Goal: Check status: Check status

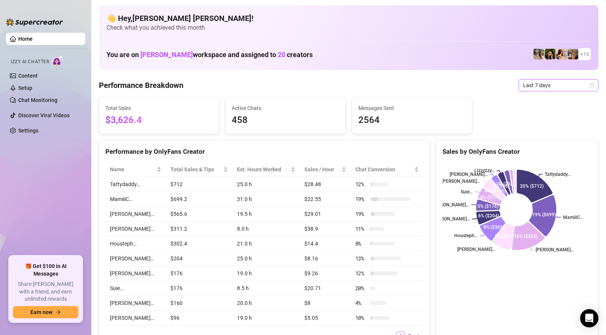
click at [536, 87] on span "Last 7 days" at bounding box center [558, 84] width 71 height 11
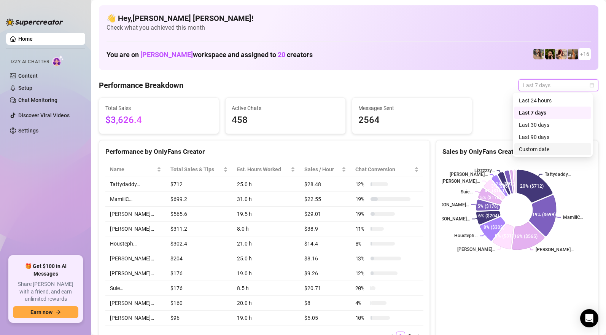
click at [529, 147] on div "Custom date" at bounding box center [553, 149] width 68 height 8
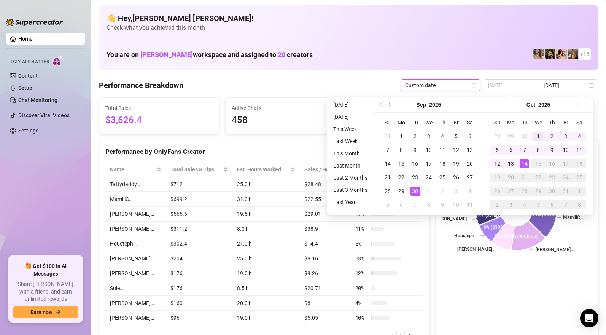
type input "2025-10-01"
click at [538, 135] on div "1" at bounding box center [538, 136] width 9 height 9
type input "2025-10-14"
click at [523, 164] on div "14" at bounding box center [524, 163] width 9 height 9
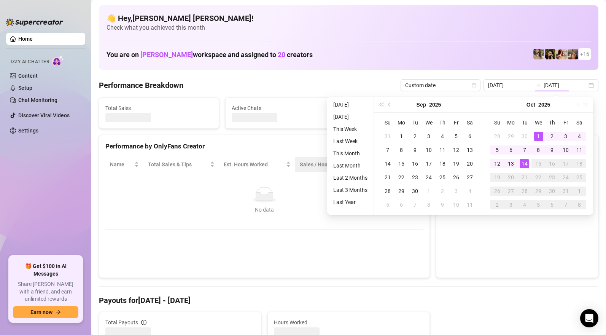
type input "2025-10-01"
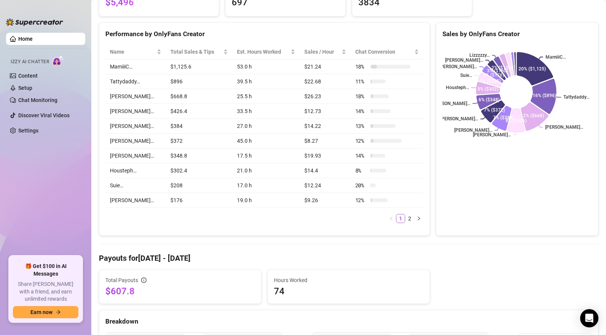
scroll to position [107, 0]
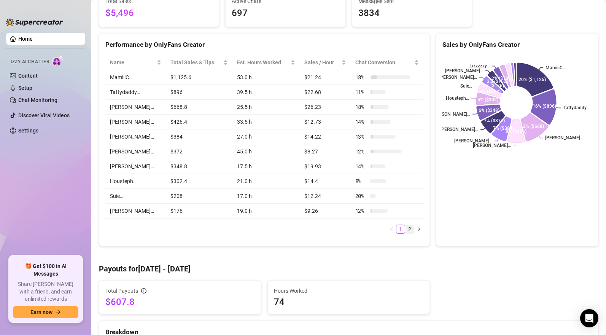
click at [407, 232] on link "2" at bounding box center [409, 229] width 8 height 8
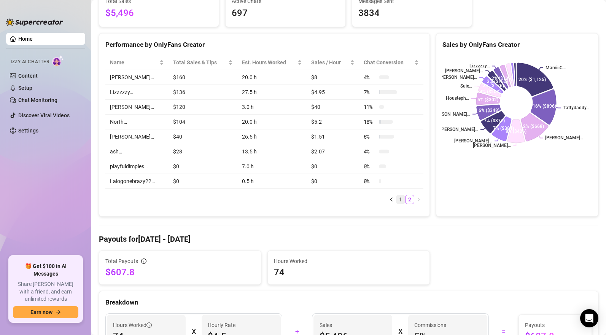
click at [398, 202] on link "1" at bounding box center [400, 199] width 8 height 8
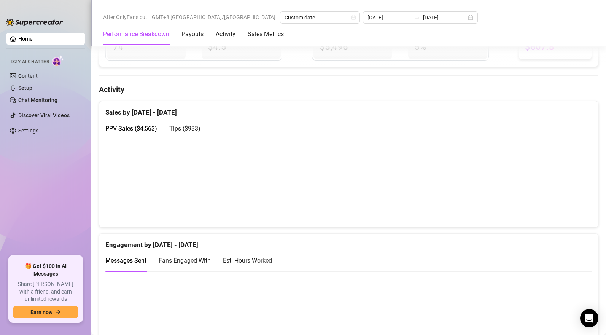
scroll to position [373, 0]
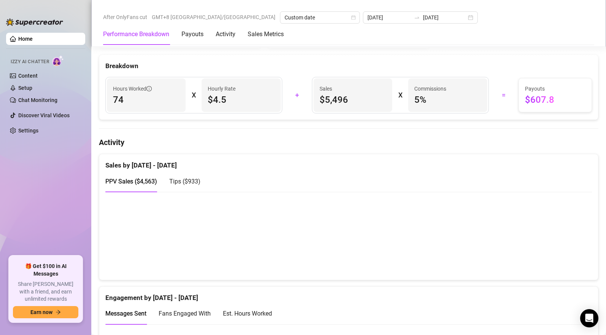
click at [188, 183] on span "Tips ( $933 )" at bounding box center [184, 181] width 31 height 7
click at [146, 181] on span "PPV Sales ( $4,563 )" at bounding box center [131, 181] width 52 height 7
click at [194, 186] on div "Tips ( $933 )" at bounding box center [184, 181] width 31 height 10
click at [118, 183] on span "PPV Sales ( $4,563 )" at bounding box center [131, 181] width 52 height 7
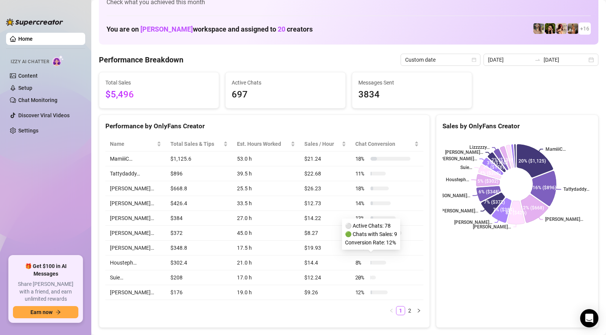
scroll to position [0, 0]
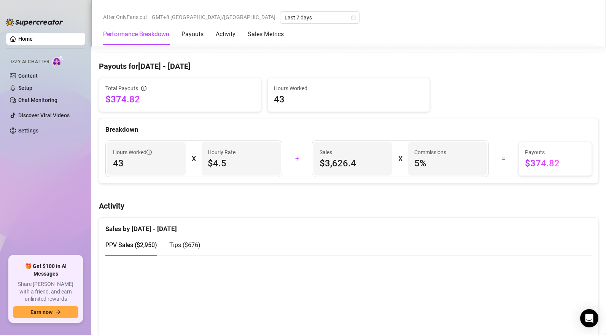
scroll to position [328, 0]
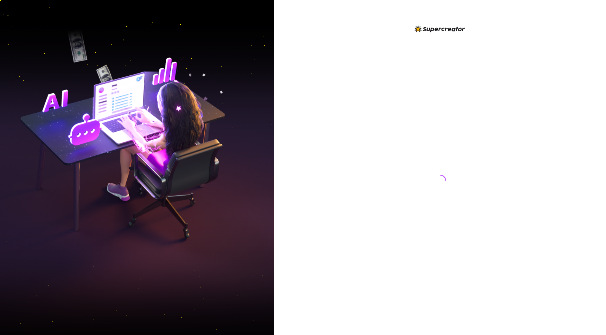
drag, startPoint x: 0, startPoint y: 0, endPoint x: 542, endPoint y: 277, distance: 609.0
click at [542, 277] on div at bounding box center [440, 167] width 332 height 335
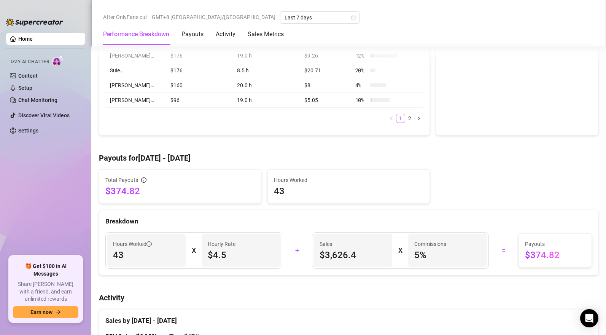
scroll to position [464, 0]
